Goal: Navigation & Orientation: Find specific page/section

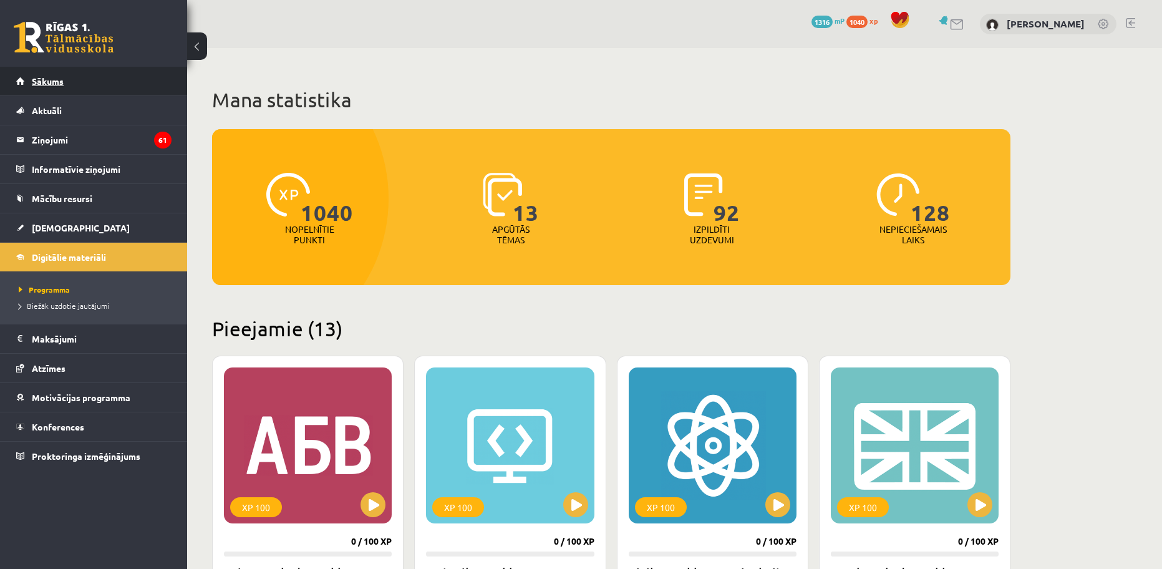
click at [74, 85] on link "Sākums" at bounding box center [93, 81] width 155 height 29
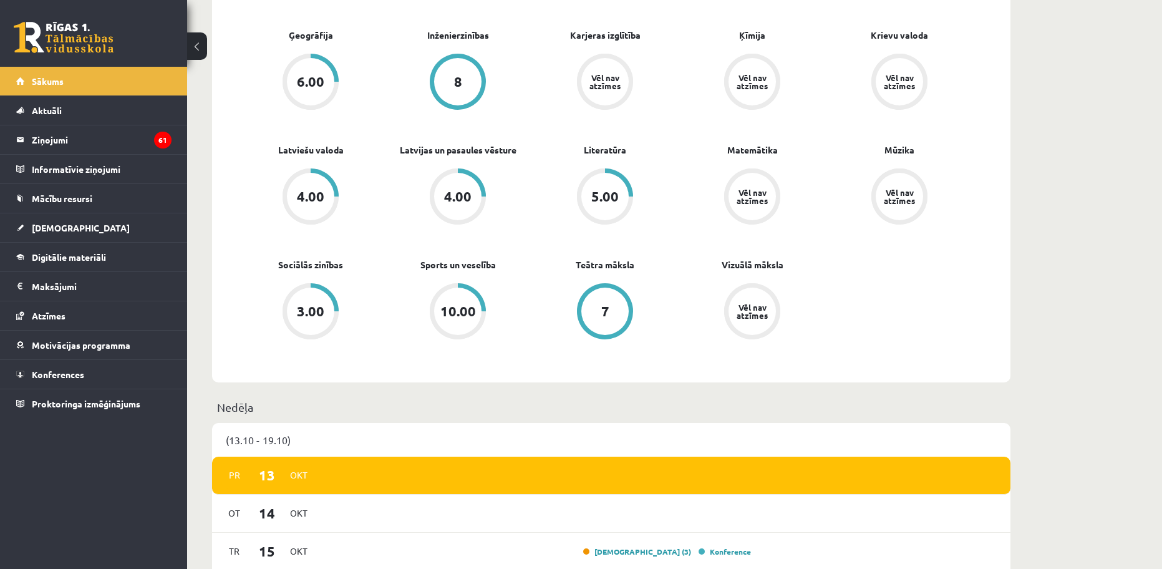
scroll to position [686, 0]
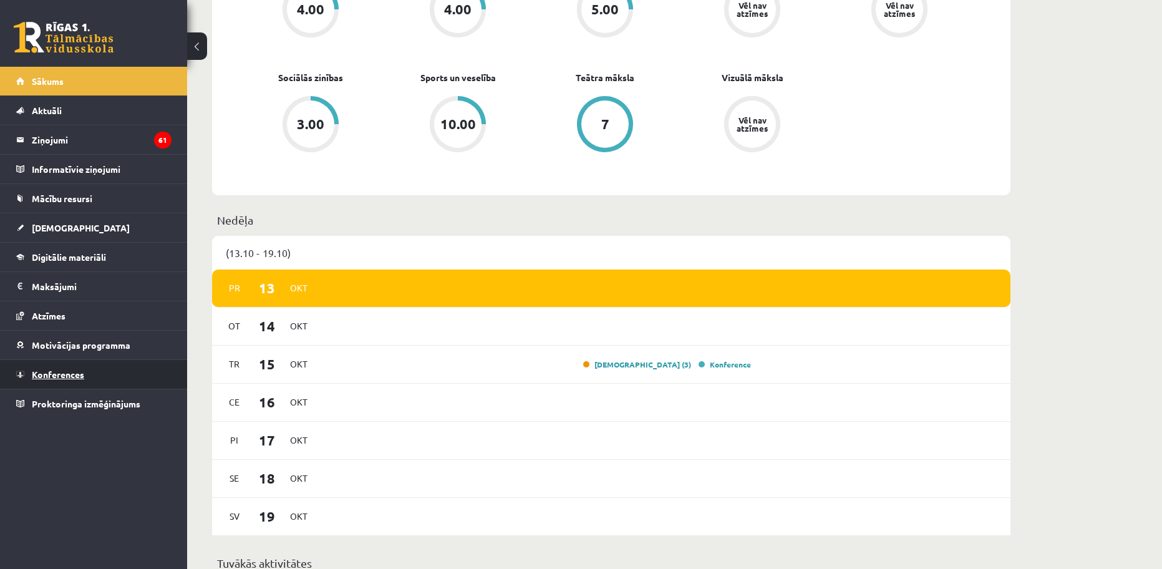
click at [132, 362] on link "Konferences" at bounding box center [93, 374] width 155 height 29
